Goal: Task Accomplishment & Management: Use online tool/utility

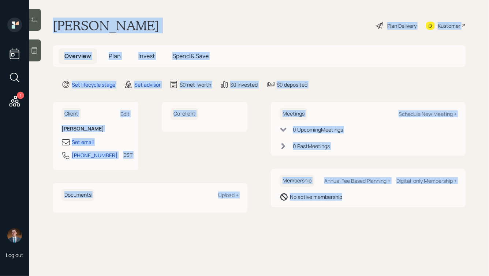
drag, startPoint x: 52, startPoint y: 17, endPoint x: 321, endPoint y: 221, distance: 338.5
click at [321, 221] on main "Ricky Bansbach Plan Delivery Kustomer Overview Plan Invest Spend & Save Set lif…" at bounding box center [259, 138] width 460 height 276
drag, startPoint x: 321, startPoint y: 221, endPoint x: 150, endPoint y: 13, distance: 269.6
click at [150, 13] on main "Ricky Bansbach Plan Delivery Kustomer Overview Plan Invest Spend & Save Set lif…" at bounding box center [259, 138] width 460 height 276
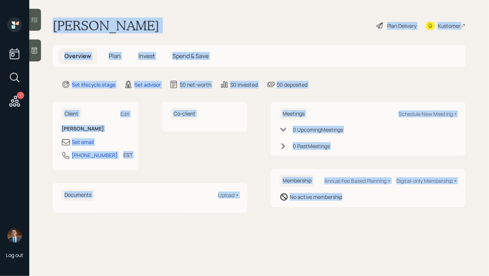
click at [124, 24] on h1 "[PERSON_NAME]" at bounding box center [106, 26] width 106 height 16
drag, startPoint x: 54, startPoint y: 26, endPoint x: 339, endPoint y: 213, distance: 341.0
click at [339, 213] on main "Ricky Bansbach Plan Delivery Kustomer Overview Plan Invest Spend & Save Set lif…" at bounding box center [259, 138] width 460 height 276
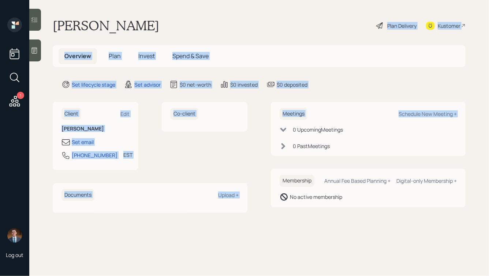
drag, startPoint x: 273, startPoint y: 121, endPoint x: 136, endPoint y: 20, distance: 170.2
click at [136, 21] on main "Ricky Bansbach Plan Delivery Kustomer Overview Plan Invest Spend & Save Set lif…" at bounding box center [259, 138] width 460 height 276
click at [136, 20] on h1 "Ricky Bansbach" at bounding box center [106, 26] width 106 height 16
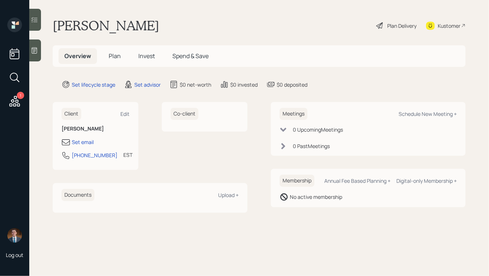
click at [34, 52] on icon at bounding box center [34, 50] width 7 height 7
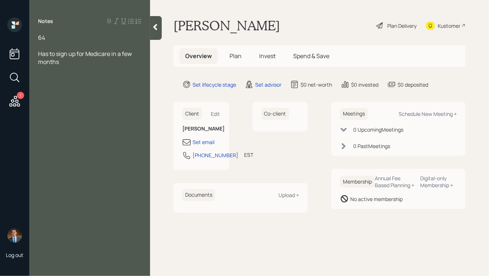
click at [56, 37] on div "64" at bounding box center [89, 38] width 103 height 8
click at [85, 59] on div "Has to sign up for Medicare in a few months" at bounding box center [89, 58] width 103 height 16
click at [74, 37] on div "64, retired" at bounding box center [89, 38] width 103 height 8
click at [48, 39] on span "64, retired" at bounding box center [51, 38] width 27 height 8
click at [47, 37] on span "64, both retired" at bounding box center [58, 38] width 41 height 8
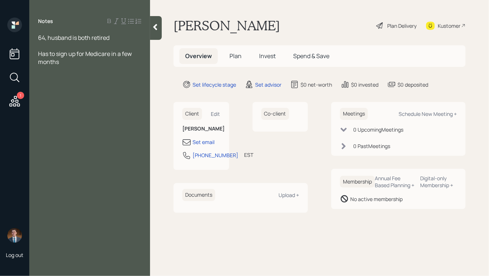
click at [84, 45] on div at bounding box center [89, 46] width 103 height 8
click at [66, 62] on div "Has to sign up for Medicare in a few months" at bounding box center [89, 58] width 103 height 16
drag, startPoint x: 70, startPoint y: 92, endPoint x: 15, endPoint y: 60, distance: 63.5
click at [15, 60] on div "1 Log out Notes 64, husband is both retired Has to sign up for Medicare in a fe…" at bounding box center [244, 138] width 489 height 276
click at [95, 93] on div "Her SS:" at bounding box center [89, 94] width 103 height 8
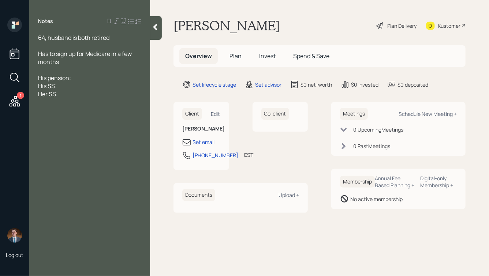
click at [73, 87] on div "His SS:" at bounding box center [89, 86] width 103 height 8
click at [77, 76] on div "His pension:" at bounding box center [89, 78] width 103 height 8
click at [81, 44] on div at bounding box center [89, 46] width 103 height 8
click at [78, 37] on span "64, husband is both retired" at bounding box center [73, 38] width 71 height 8
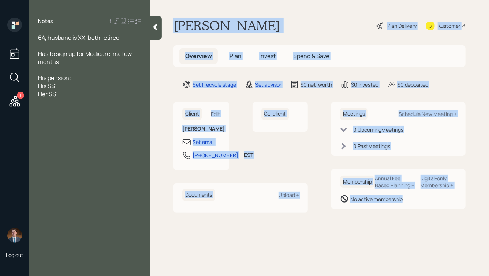
drag, startPoint x: 175, startPoint y: 25, endPoint x: 395, endPoint y: 239, distance: 307.4
click at [395, 239] on main "Ricky Bansbach Plan Delivery Kustomer Overview Plan Invest Spend & Save Set lif…" at bounding box center [319, 138] width 339 height 276
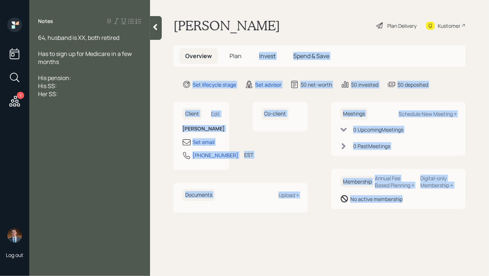
drag, startPoint x: 419, startPoint y: 237, endPoint x: 241, endPoint y: 55, distance: 255.7
click at [241, 55] on main "Ricky Bansbach Plan Delivery Kustomer Overview Plan Invest Spend & Save Set lif…" at bounding box center [319, 138] width 339 height 276
click at [241, 55] on h5 "Plan" at bounding box center [236, 56] width 24 height 16
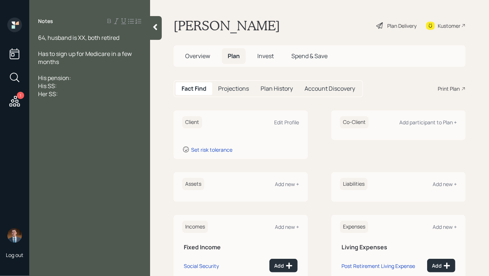
click at [208, 55] on span "Overview" at bounding box center [197, 56] width 25 height 8
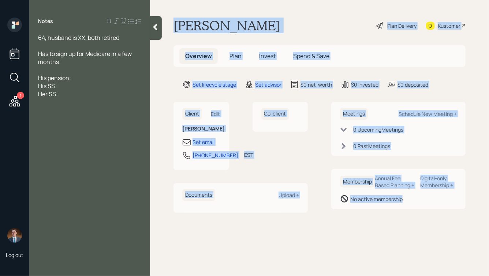
drag, startPoint x: 176, startPoint y: 23, endPoint x: 389, endPoint y: 229, distance: 296.3
click at [389, 229] on main "Ricky Bansbach Plan Delivery Kustomer Overview Plan Invest Spend & Save Set lif…" at bounding box center [319, 138] width 339 height 276
click at [389, 213] on div "Meetings Schedule New Meeting + 0 Upcoming Meeting s 0 Past Meeting s Membershi…" at bounding box center [398, 157] width 134 height 111
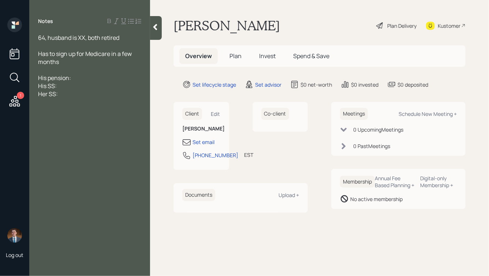
click at [79, 96] on div "Her SS:" at bounding box center [89, 94] width 103 height 8
click at [75, 96] on div "Her SS:" at bounding box center [89, 94] width 103 height 8
click at [69, 82] on span "His pension:" at bounding box center [54, 78] width 33 height 8
click at [65, 83] on div "His SS:" at bounding box center [89, 86] width 103 height 8
click at [84, 78] on div "His pension:" at bounding box center [89, 78] width 103 height 8
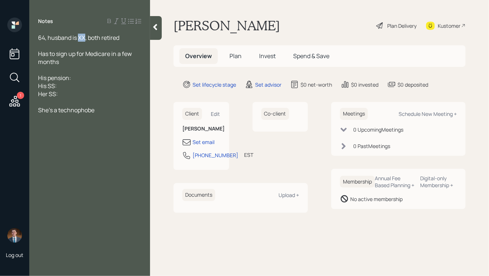
drag, startPoint x: 85, startPoint y: 37, endPoint x: 79, endPoint y: 38, distance: 5.5
click at [79, 38] on span "64, husband is XX, both retired" at bounding box center [78, 38] width 81 height 8
click at [109, 108] on div "She's a technophobe" at bounding box center [89, 110] width 103 height 8
click at [90, 78] on div "His pension:" at bounding box center [89, 78] width 103 height 8
click at [76, 86] on div "His SS:" at bounding box center [89, 86] width 103 height 8
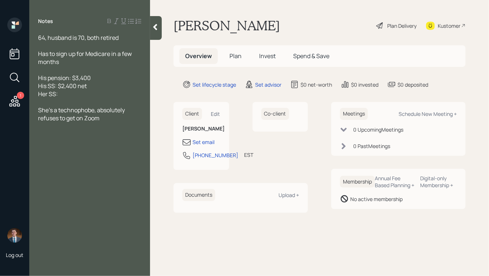
click at [97, 82] on div "His pension: $3,400" at bounding box center [89, 78] width 103 height 8
click at [69, 94] on div "Her SS:" at bounding box center [89, 94] width 103 height 8
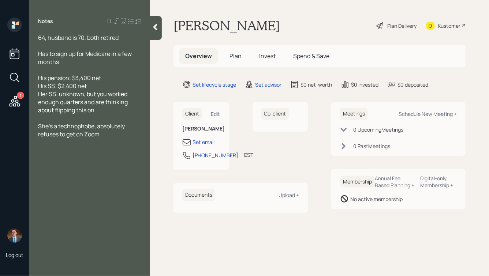
click at [117, 112] on div "Her SS: unknown, but you worked enough quarters and are thinking about flipping…" at bounding box center [89, 102] width 103 height 24
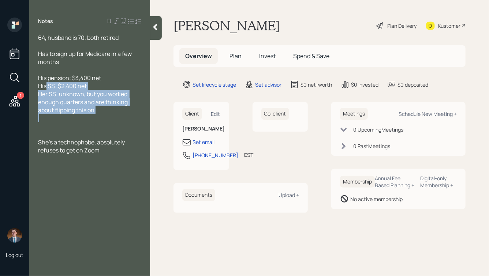
drag, startPoint x: 66, startPoint y: 128, endPoint x: 45, endPoint y: 90, distance: 42.8
click at [45, 90] on div "64, husband is 70, both retired Has to sign up for Medicare in a few months His…" at bounding box center [89, 94] width 103 height 121
click at [45, 90] on span "Her SS: unknown, but you worked enough quarters and are thinking about flipping…" at bounding box center [83, 102] width 91 height 24
drag, startPoint x: 42, startPoint y: 68, endPoint x: 98, endPoint y: 132, distance: 84.8
click at [98, 132] on div "64, husband is 70, both retired Has to sign up for Medicare in a few months His…" at bounding box center [89, 94] width 103 height 121
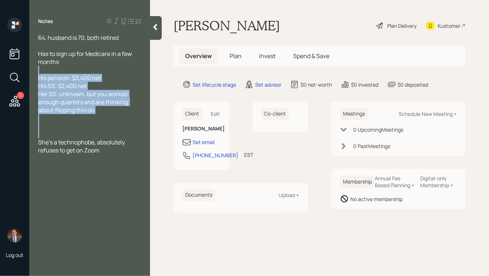
click at [98, 132] on div at bounding box center [89, 134] width 103 height 8
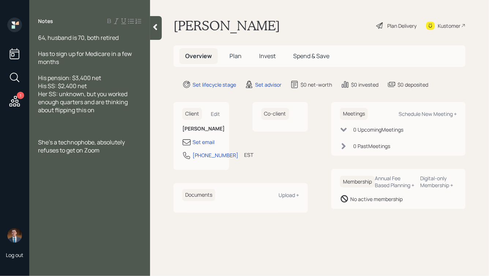
click at [104, 130] on div at bounding box center [89, 126] width 103 height 8
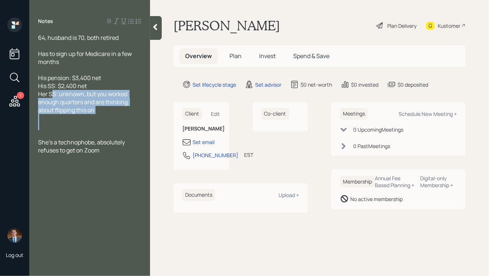
drag, startPoint x: 63, startPoint y: 133, endPoint x: 51, endPoint y: 92, distance: 42.3
click at [51, 92] on div "64, husband is 70, both retired Has to sign up for Medicare in a few months His…" at bounding box center [89, 94] width 103 height 121
click at [95, 109] on div "Her SS: unknown, but you worked enough quarters and are thinking about flipping…" at bounding box center [89, 102] width 103 height 24
drag, startPoint x: 76, startPoint y: 128, endPoint x: 47, endPoint y: 90, distance: 47.9
click at [47, 90] on div "64, husband is 70, both retired Has to sign up for Medicare in a few months His…" at bounding box center [89, 94] width 103 height 121
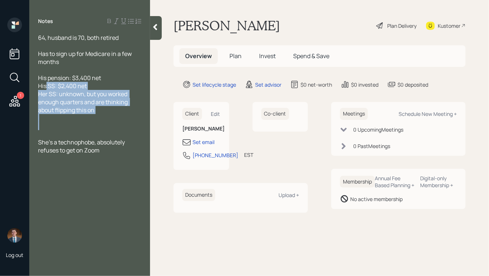
click at [47, 90] on span "His SS: $2,400 net" at bounding box center [62, 86] width 49 height 8
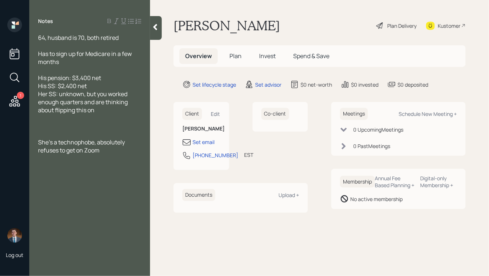
click at [159, 30] on icon at bounding box center [154, 26] width 7 height 7
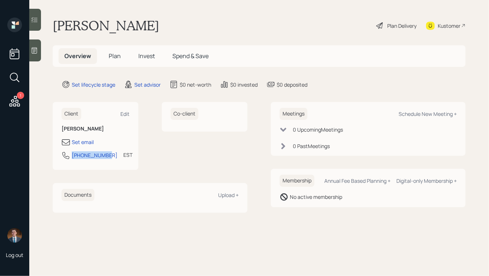
drag, startPoint x: 71, startPoint y: 151, endPoint x: 105, endPoint y: 158, distance: 34.9
click at [105, 158] on div "717-526-9508 EST Currently 5:24 PM" at bounding box center [95, 157] width 68 height 13
copy div "717-526-9508"
click at [416, 111] on div "Schedule New Meeting +" at bounding box center [428, 114] width 58 height 7
select select "round-robin"
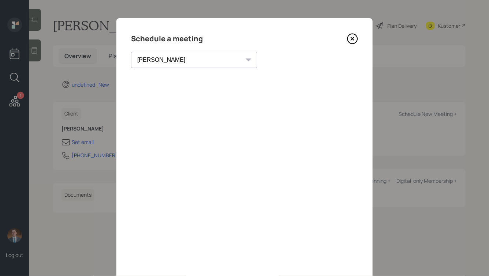
click at [352, 38] on icon at bounding box center [352, 38] width 3 height 3
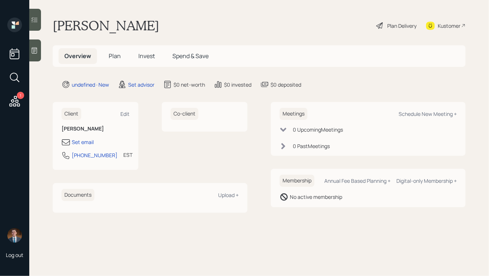
click at [436, 25] on div "Kustomer" at bounding box center [446, 26] width 40 height 16
